Goal: Navigation & Orientation: Find specific page/section

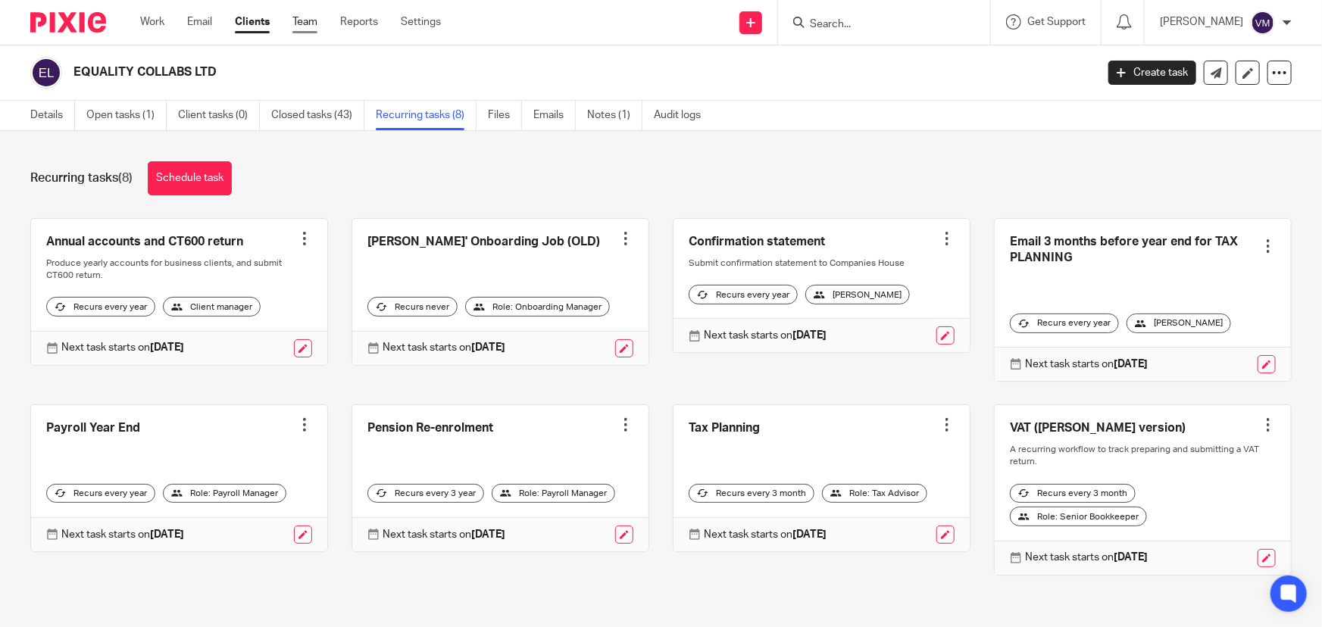
click at [304, 20] on link "Team" at bounding box center [304, 21] width 25 height 15
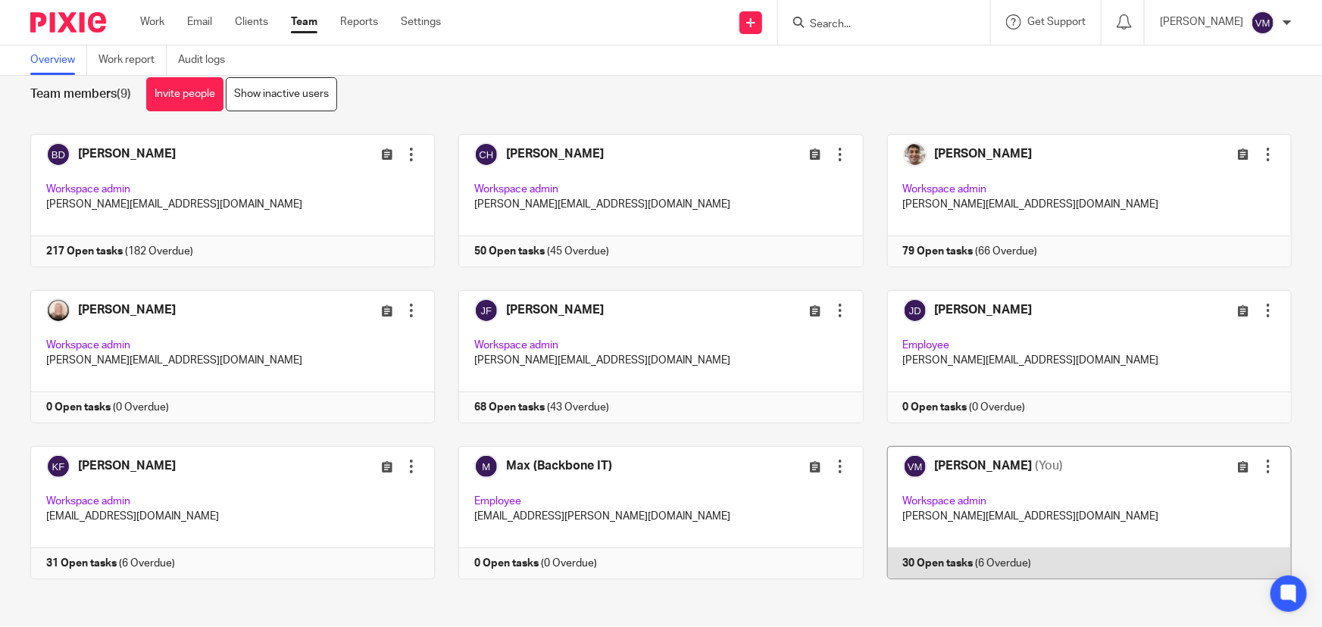
scroll to position [33, 0]
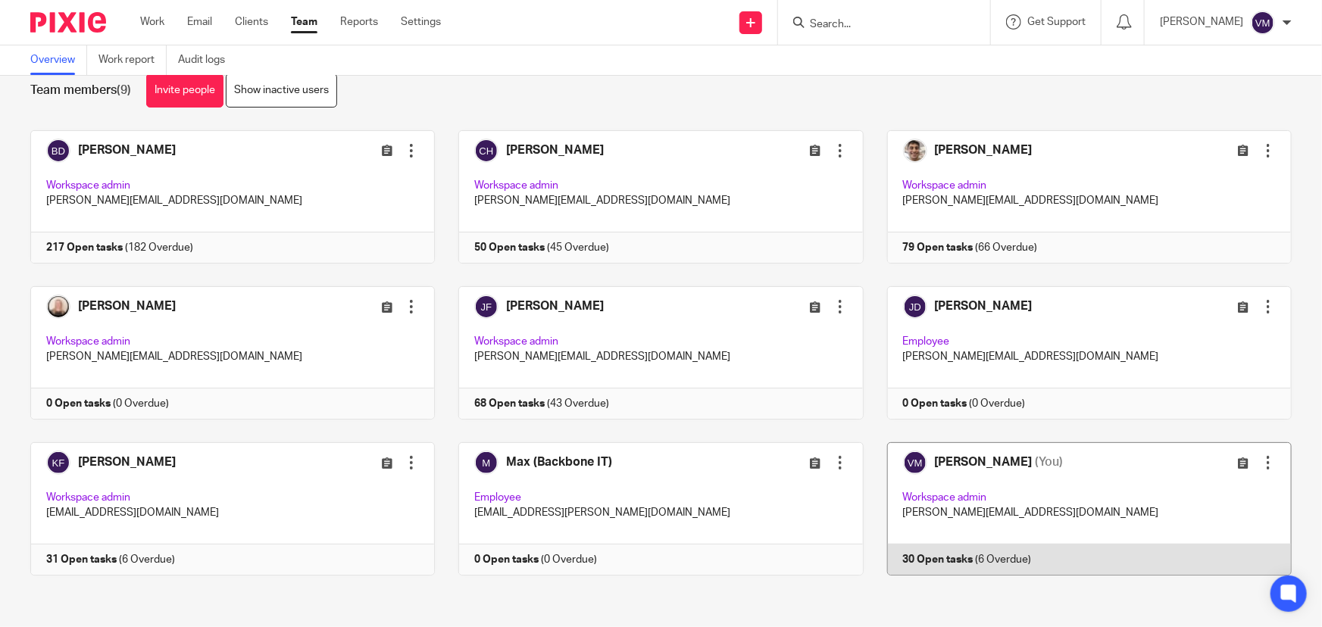
click at [1071, 551] on link at bounding box center [1077, 508] width 428 height 133
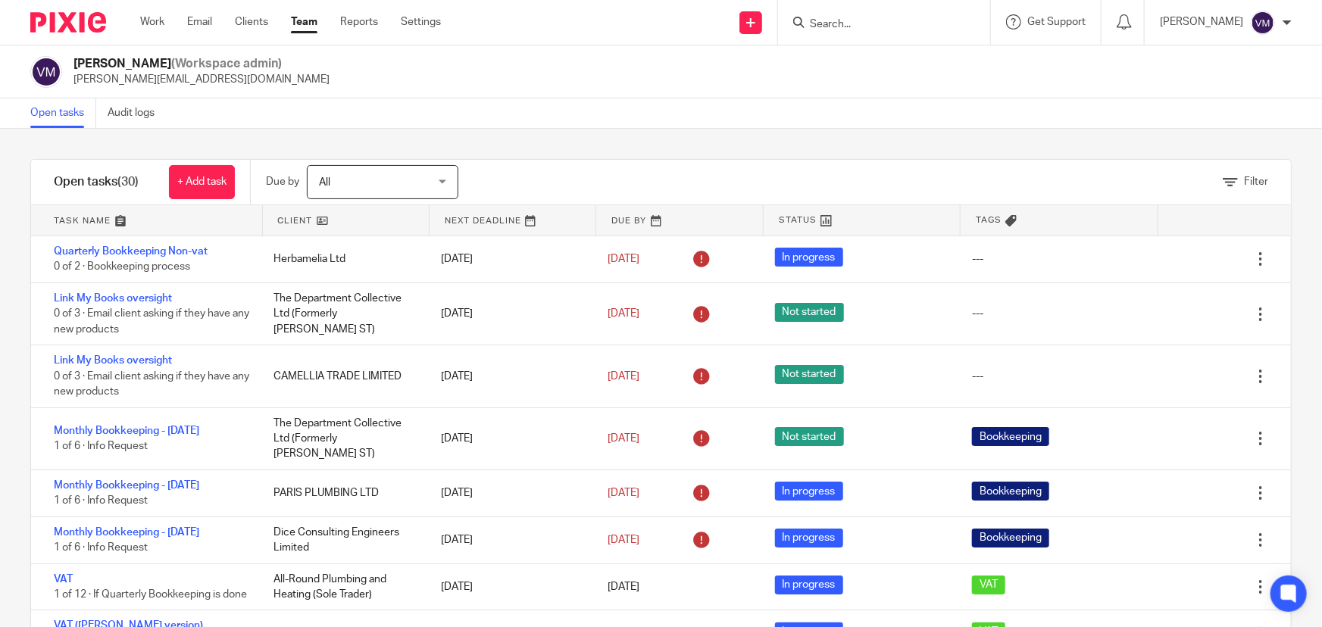
click at [301, 20] on link "Team" at bounding box center [304, 21] width 27 height 15
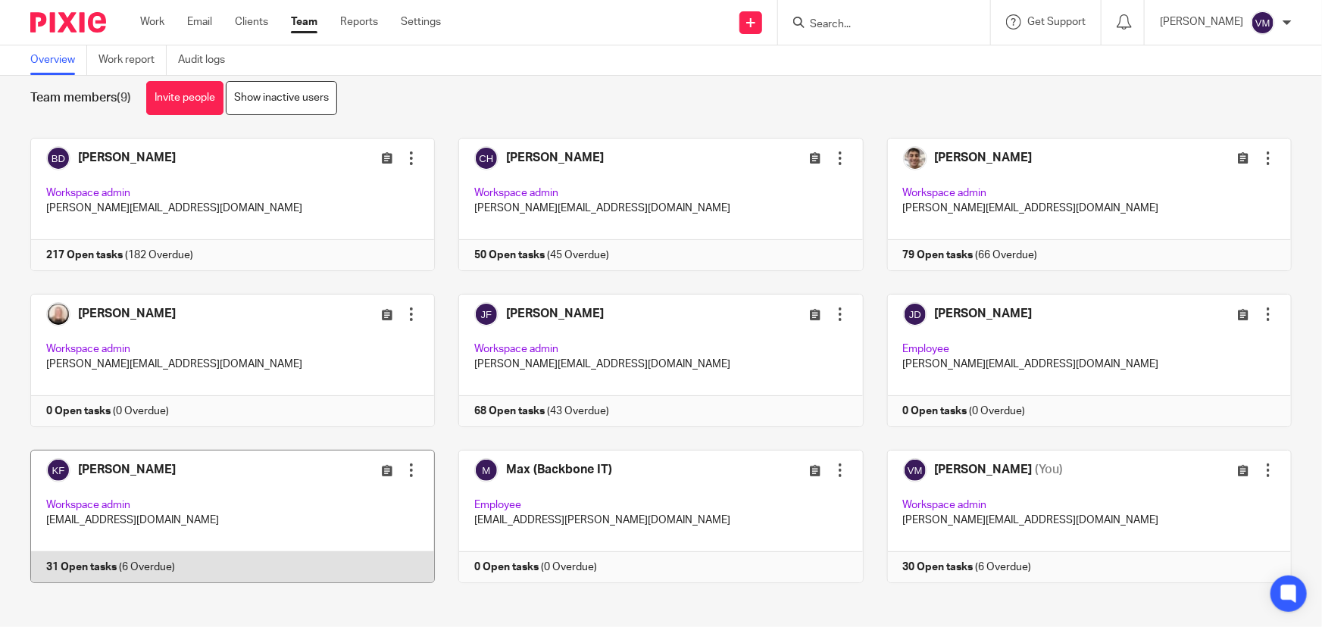
scroll to position [33, 0]
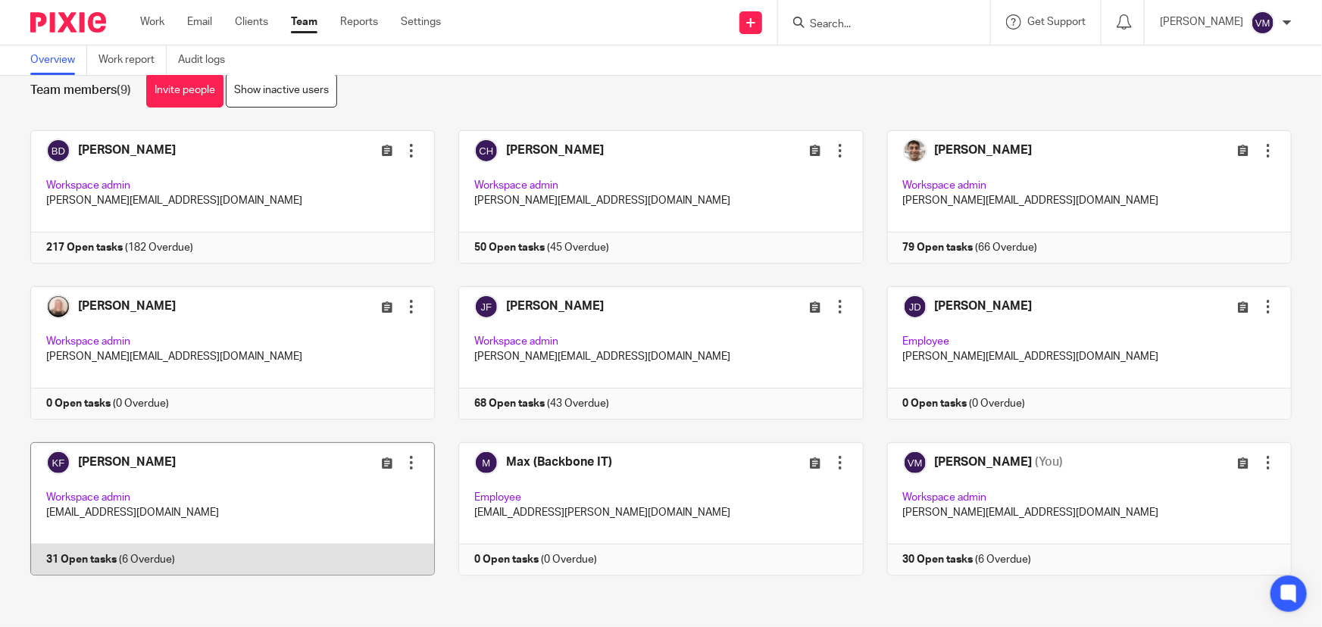
click at [164, 553] on link at bounding box center [221, 508] width 428 height 133
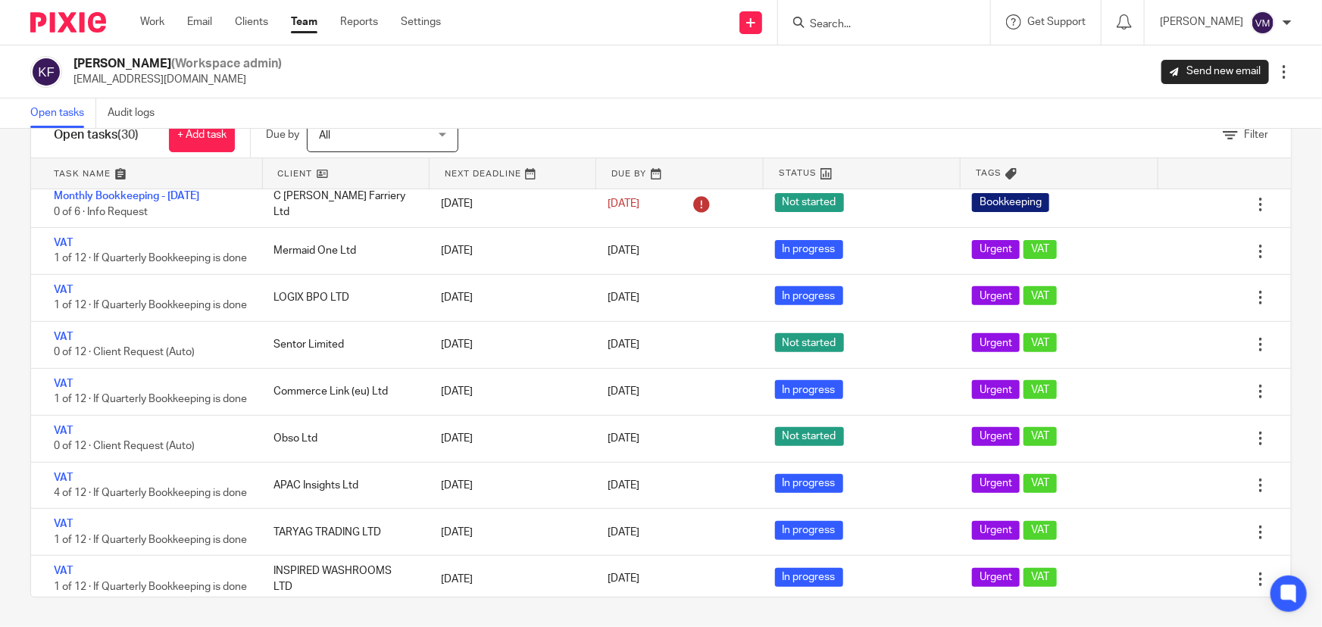
scroll to position [275, 0]
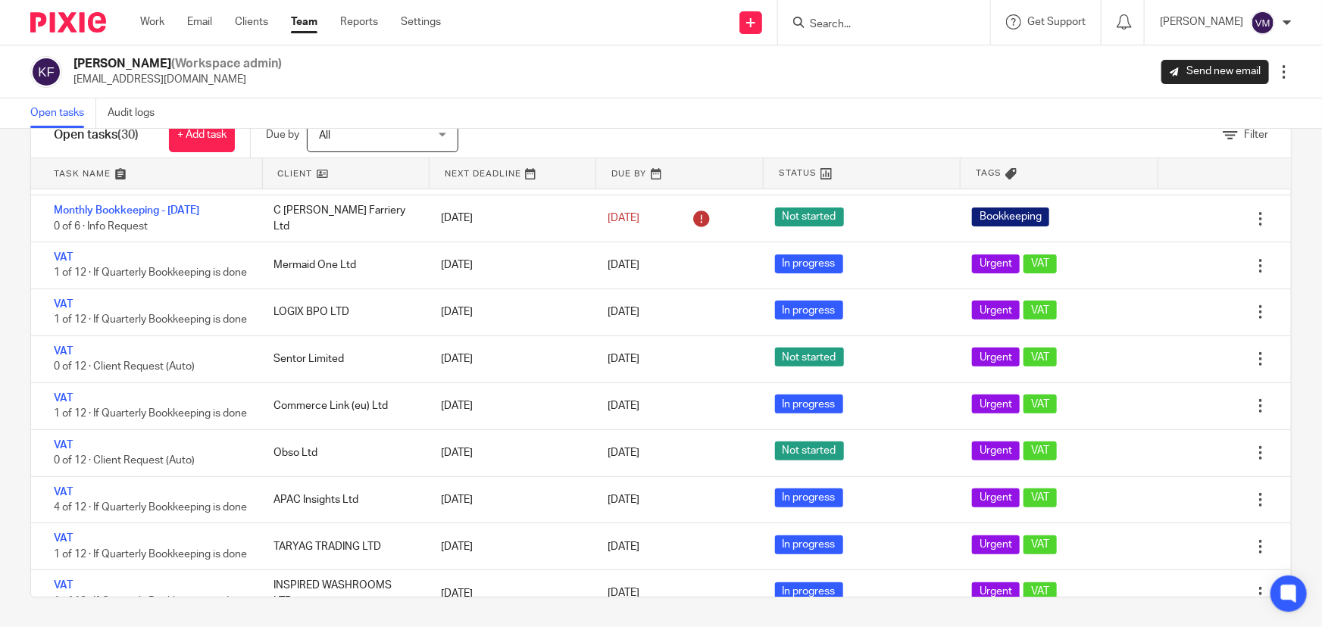
click at [304, 18] on link "Team" at bounding box center [304, 21] width 27 height 15
